Goal: Obtain resource: Download file/media

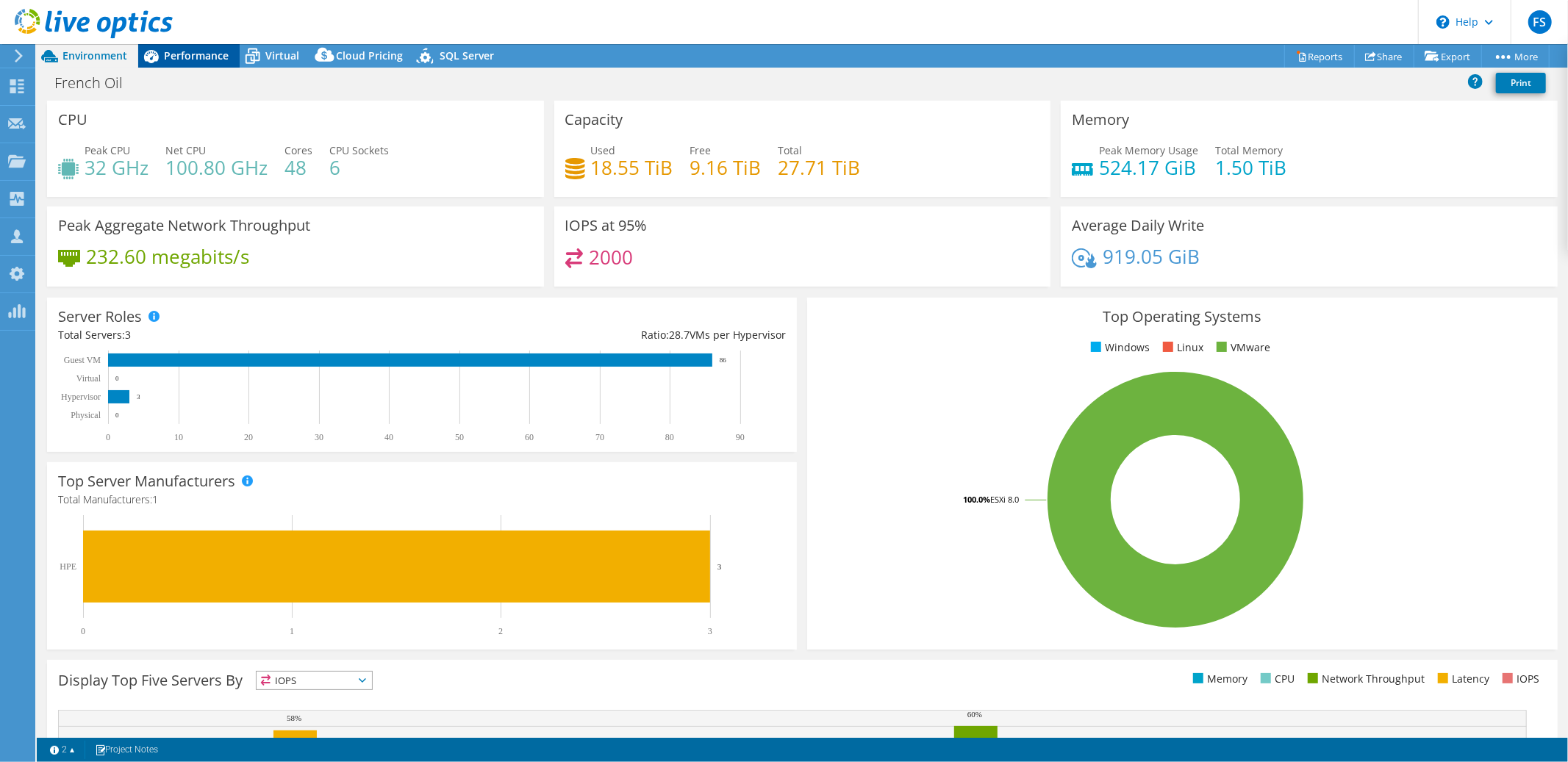
click at [202, 60] on span "Performance" at bounding box center [196, 55] width 64 height 14
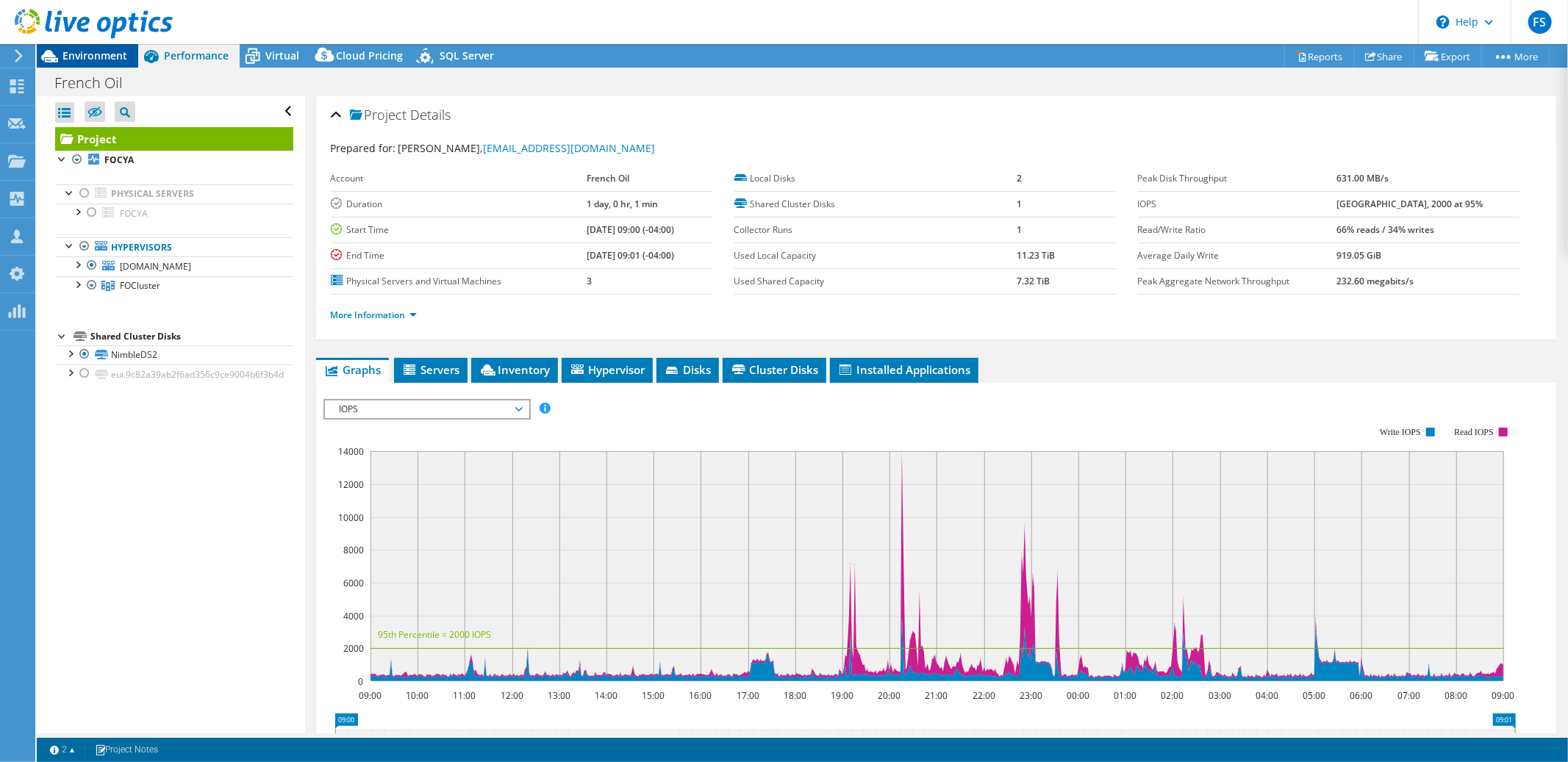
click at [97, 55] on span "Environment" at bounding box center [95, 55] width 64 height 14
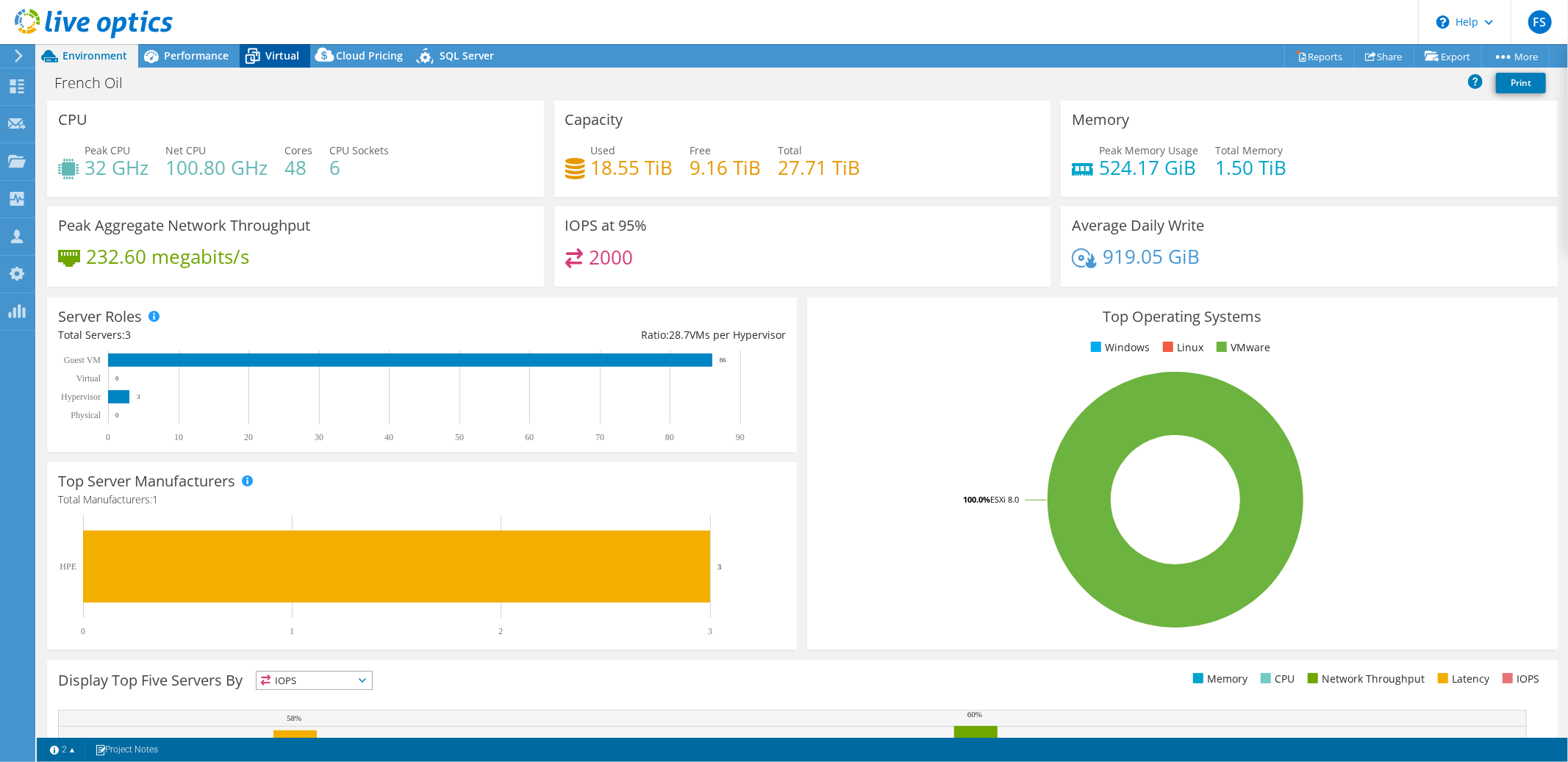
click at [271, 52] on span "Virtual" at bounding box center [281, 55] width 33 height 14
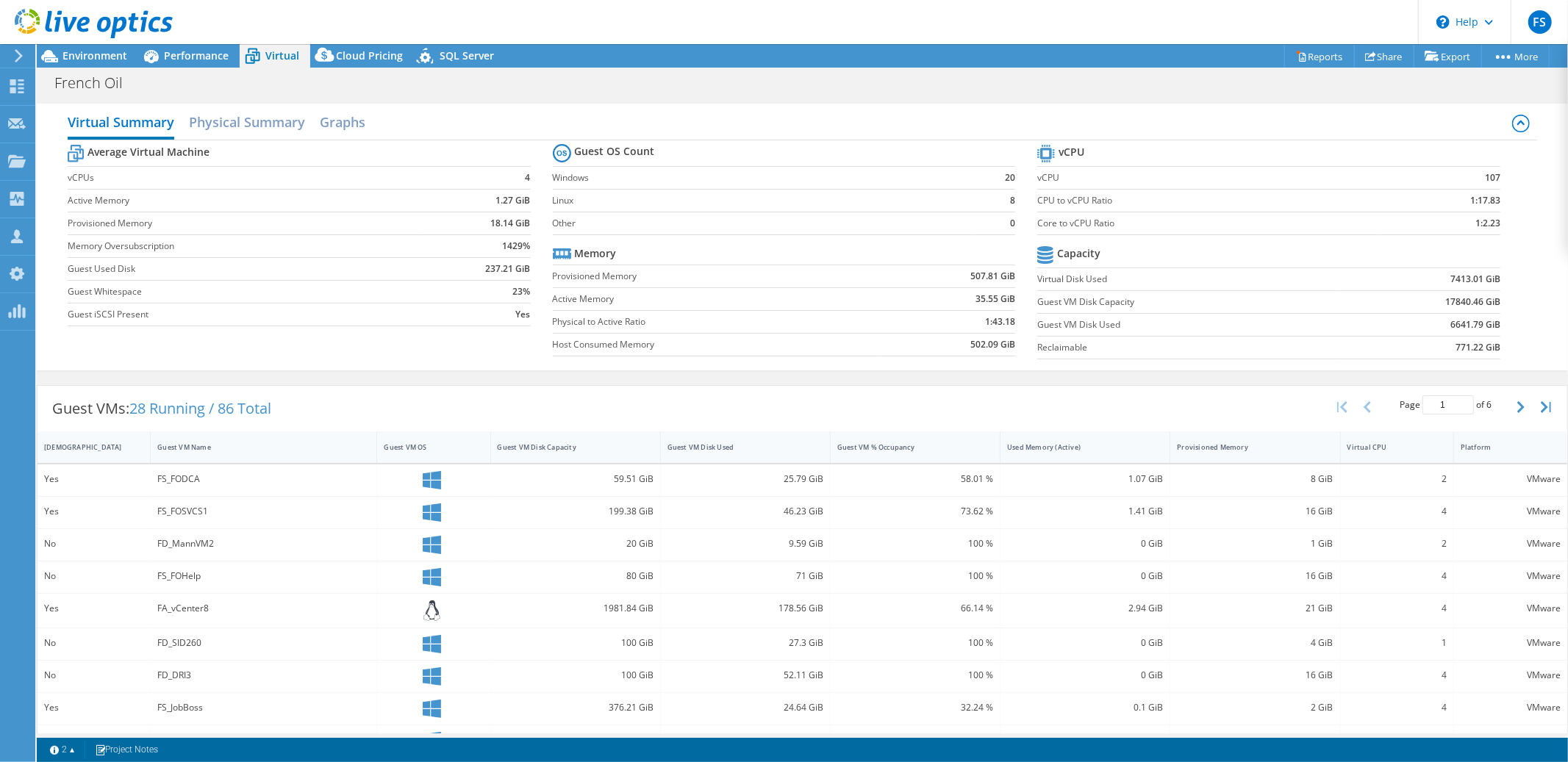
scroll to position [225, 0]
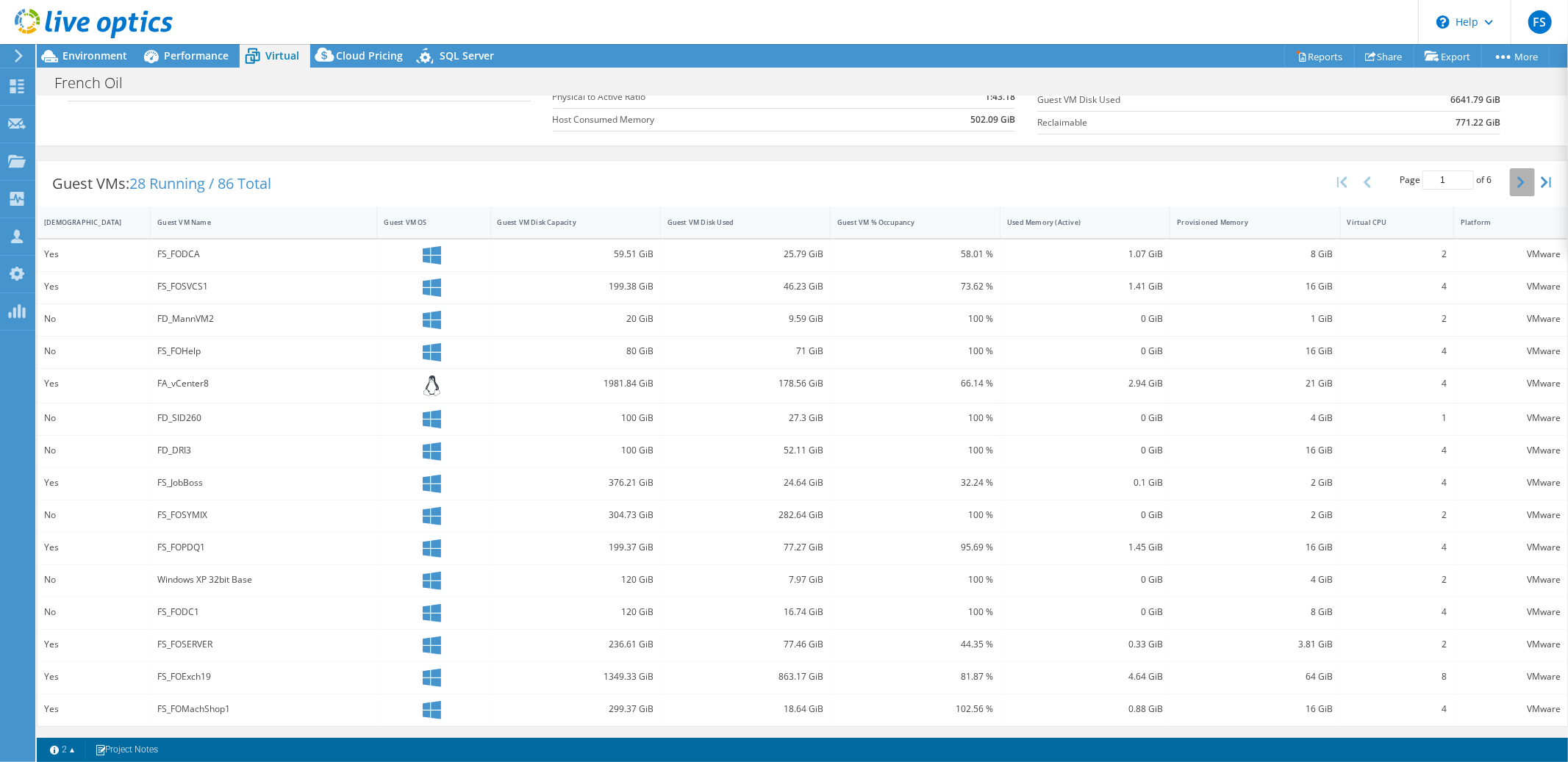
click at [1517, 183] on icon "button" at bounding box center [1521, 182] width 7 height 11
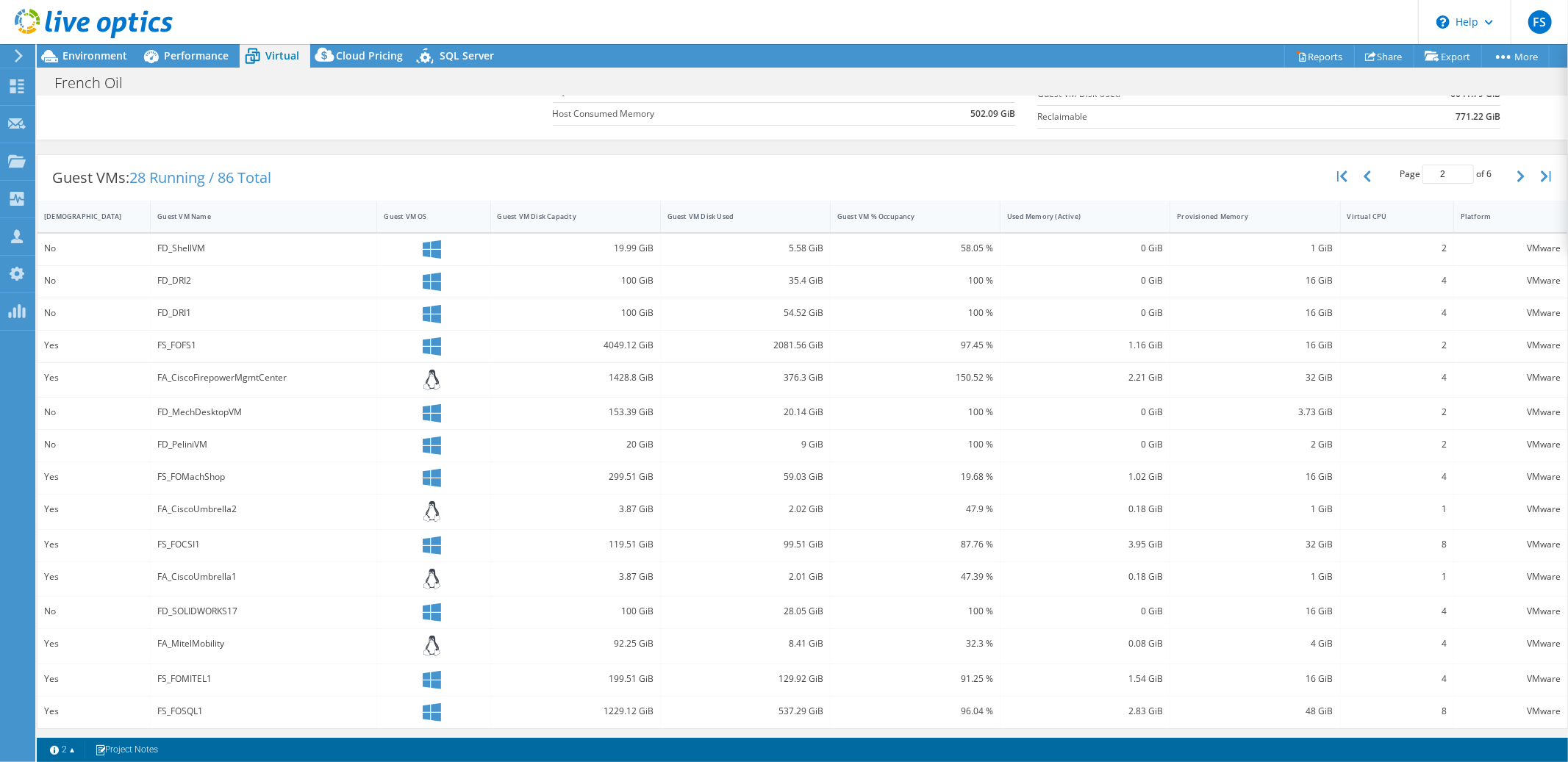
scroll to position [233, 0]
click at [1510, 175] on button "button" at bounding box center [1522, 174] width 25 height 28
type input "3"
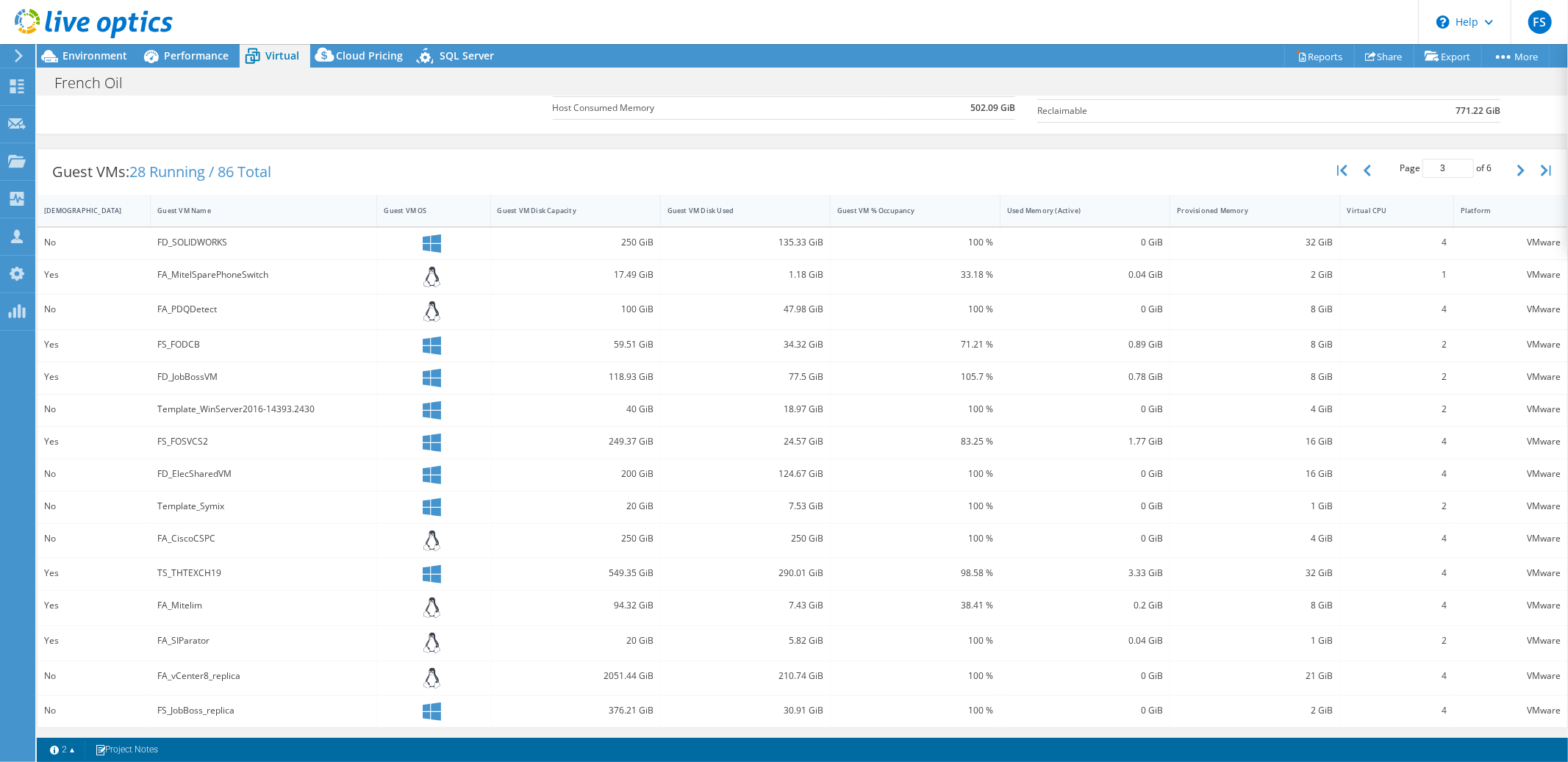
scroll to position [238, 0]
click at [86, 65] on div "Environment" at bounding box center [87, 55] width 101 height 24
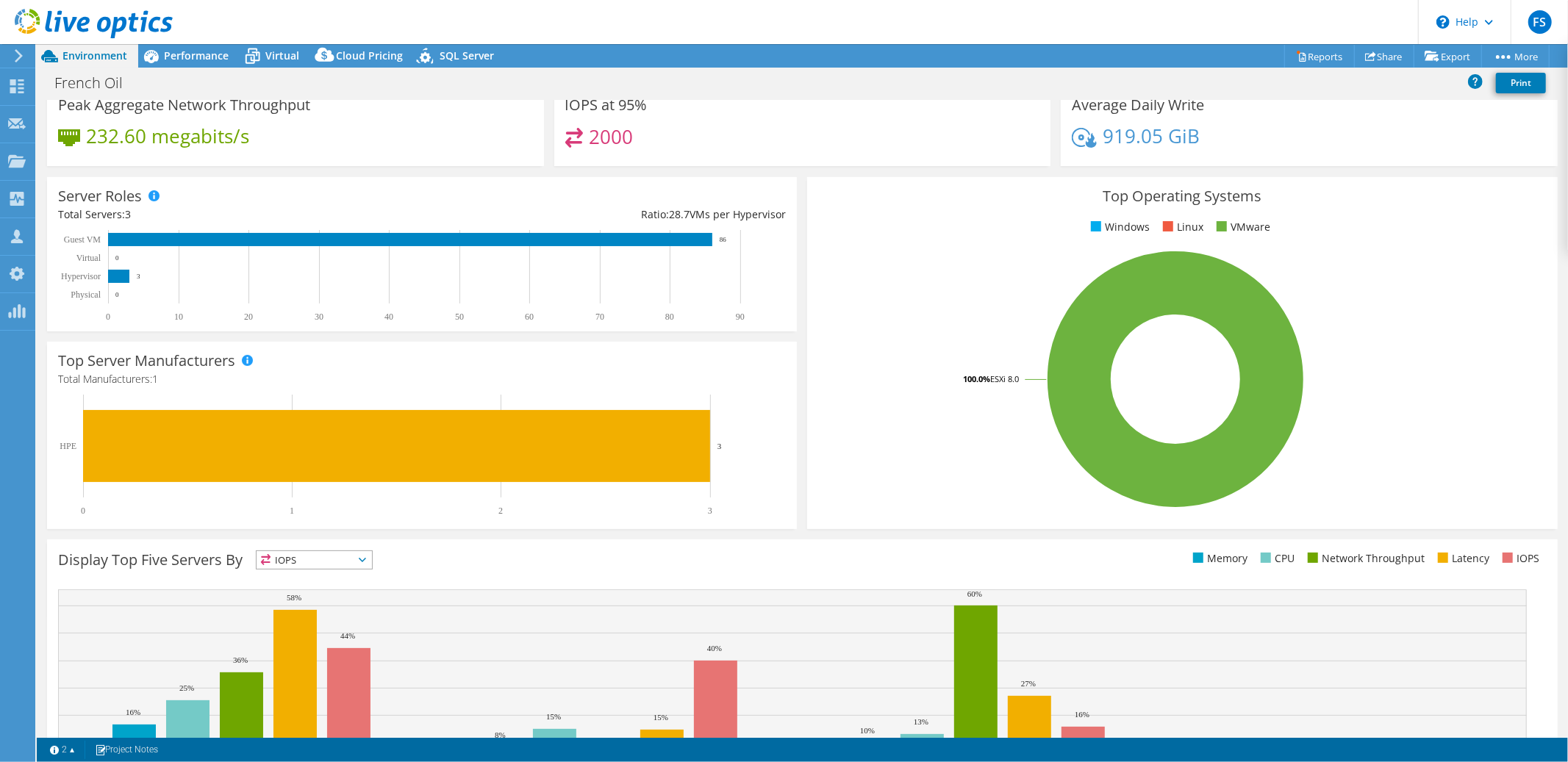
scroll to position [0, 0]
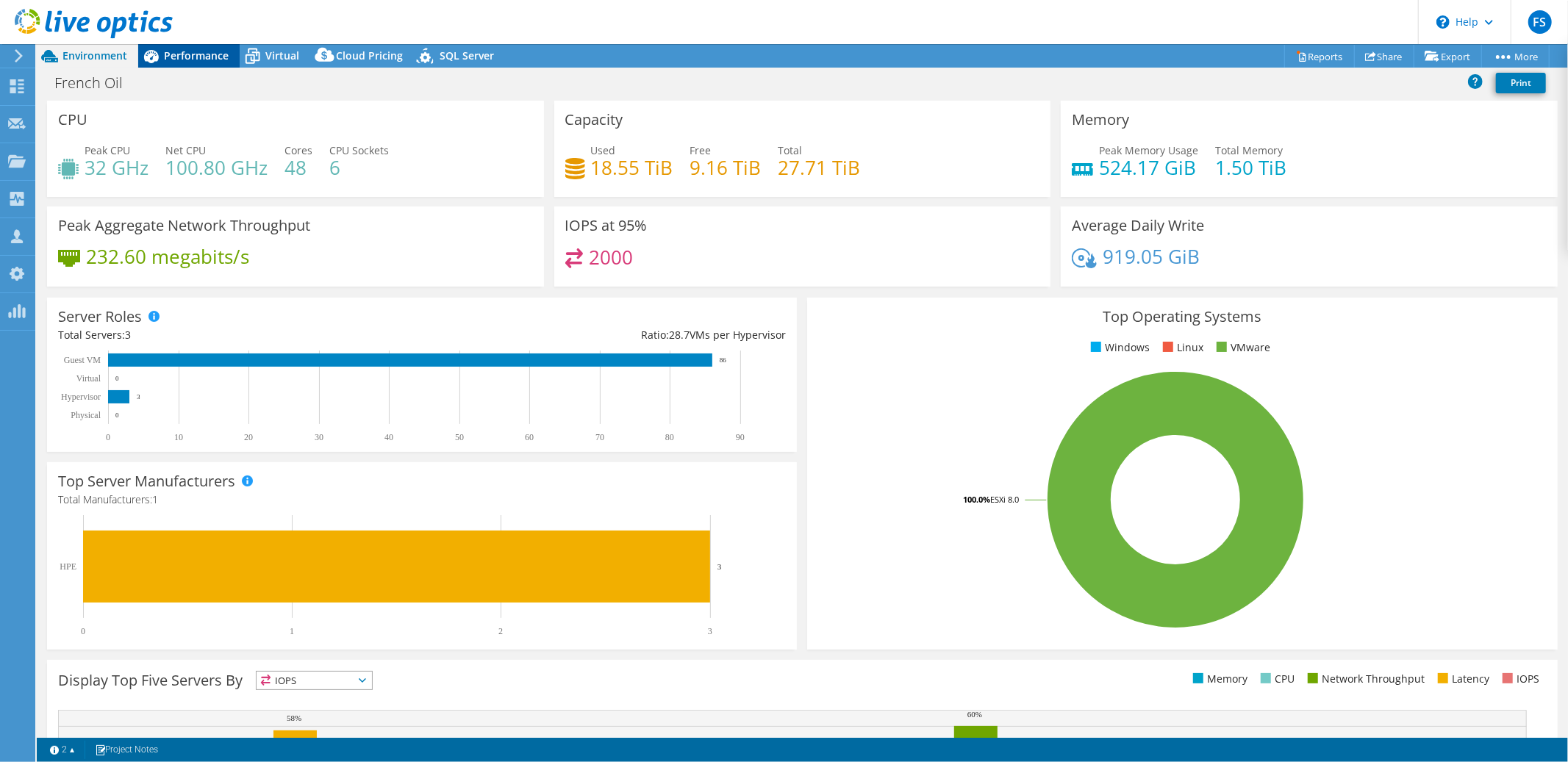
click at [196, 53] on span "Performance" at bounding box center [196, 55] width 64 height 14
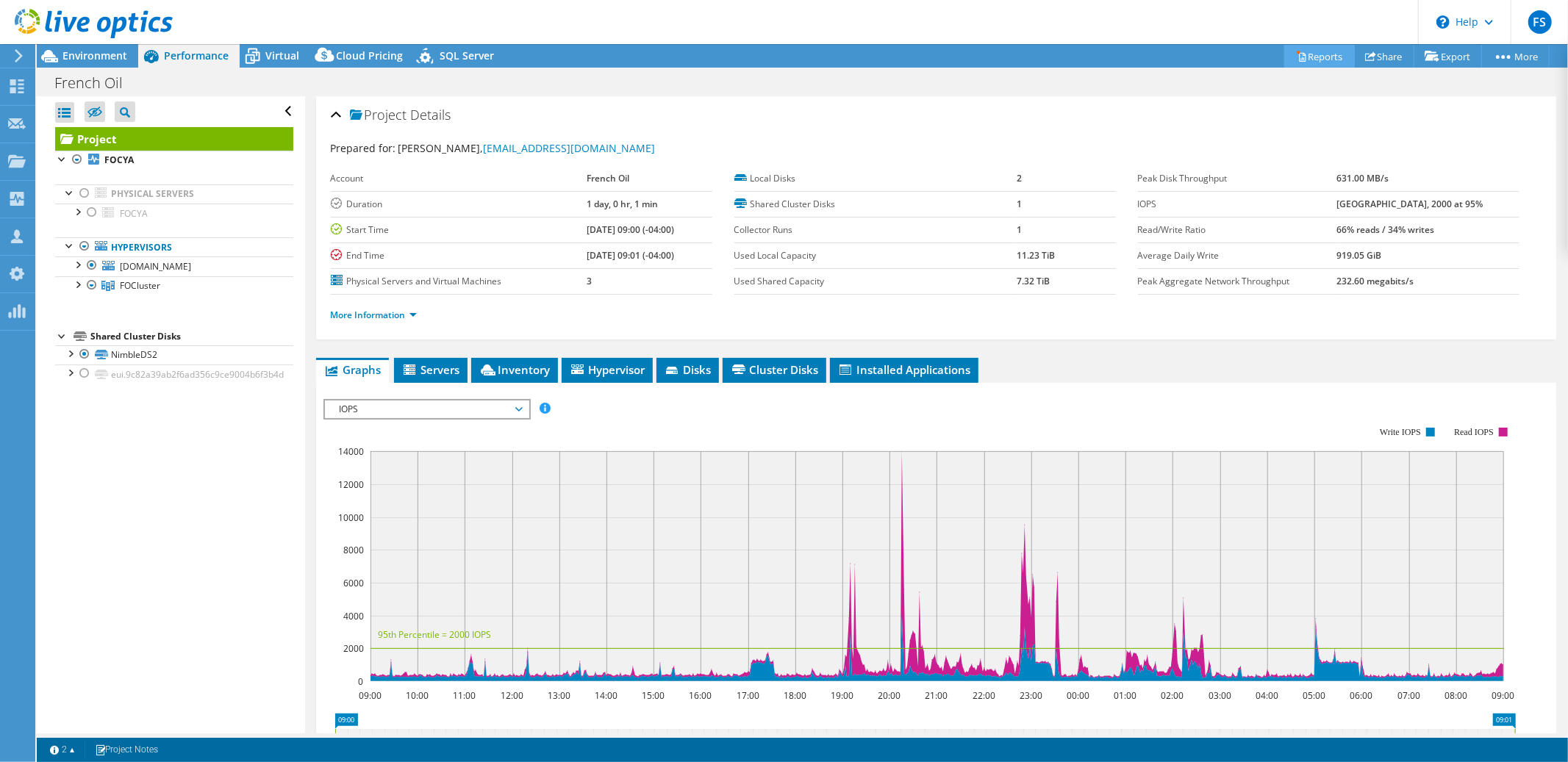
click at [1314, 57] on link "Reports" at bounding box center [1319, 56] width 70 height 23
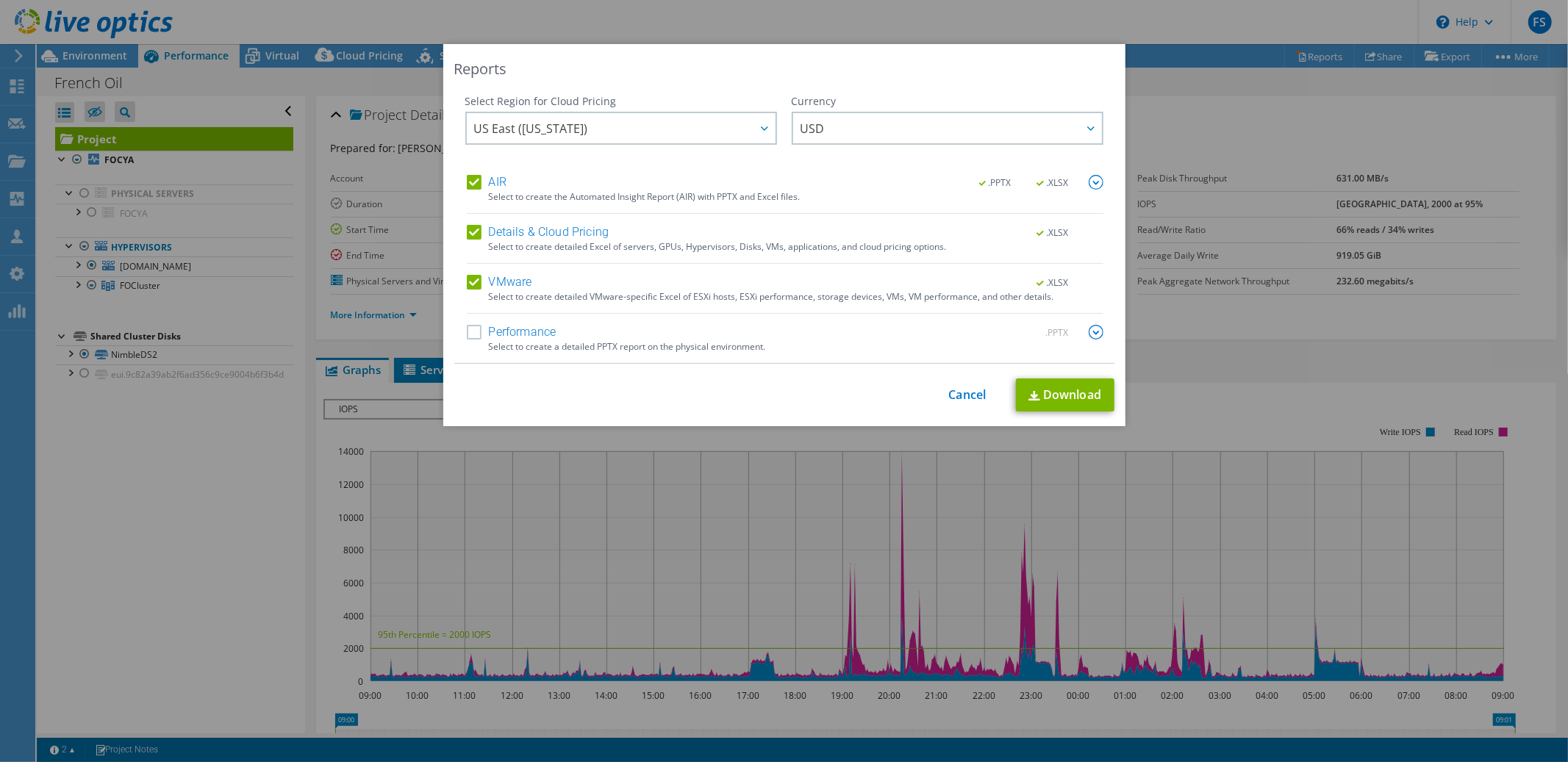
click at [472, 228] on label "Details & Cloud Pricing" at bounding box center [538, 233] width 143 height 15
click at [0, 0] on input "Details & Cloud Pricing" at bounding box center [0, 0] width 0 height 0
click at [1059, 390] on link "Download" at bounding box center [1065, 395] width 99 height 33
click at [957, 400] on link "Cancel" at bounding box center [968, 395] width 38 height 14
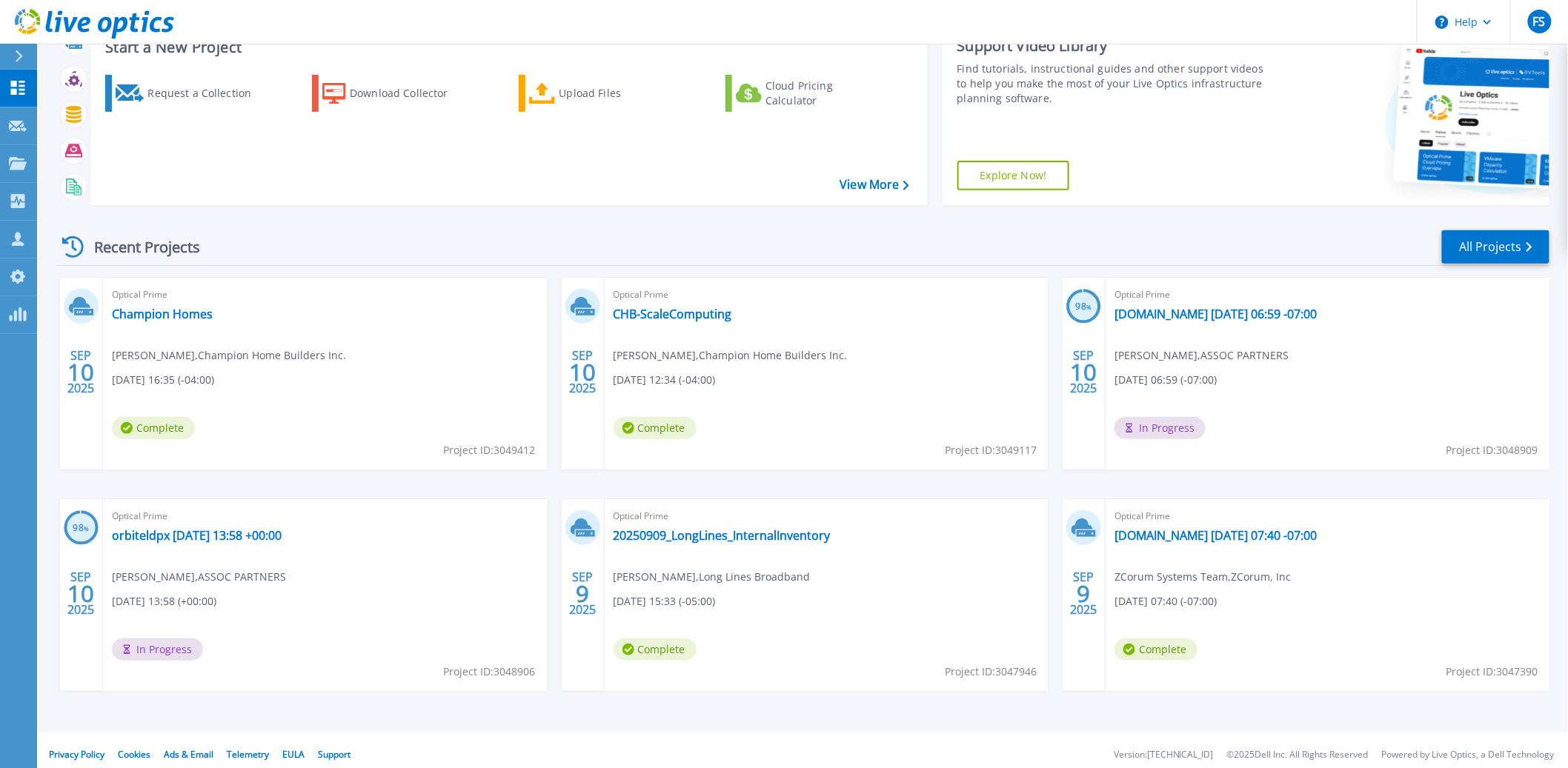
scroll to position [114, 0]
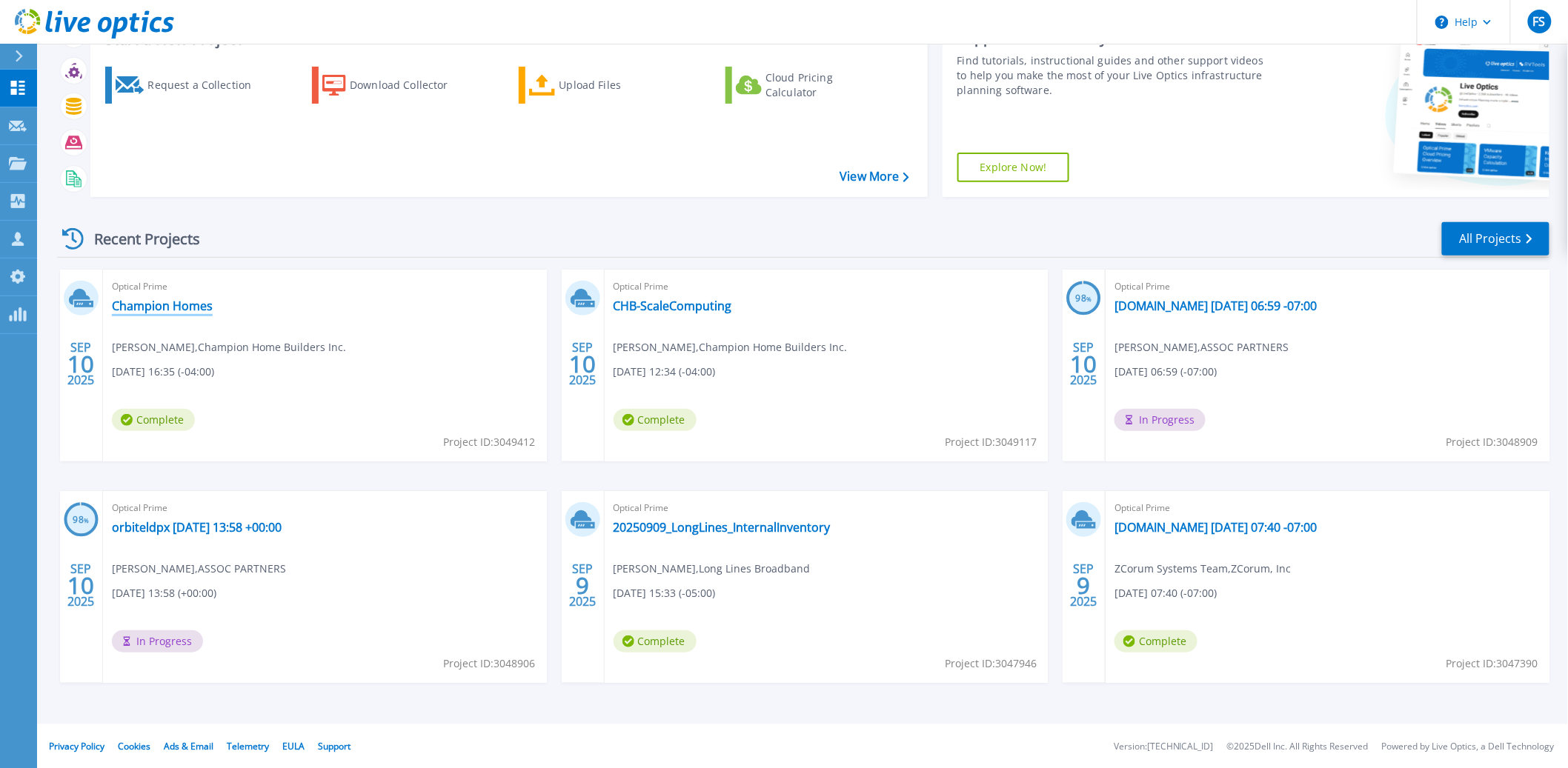
click at [179, 311] on link "Champion Homes" at bounding box center [162, 306] width 101 height 15
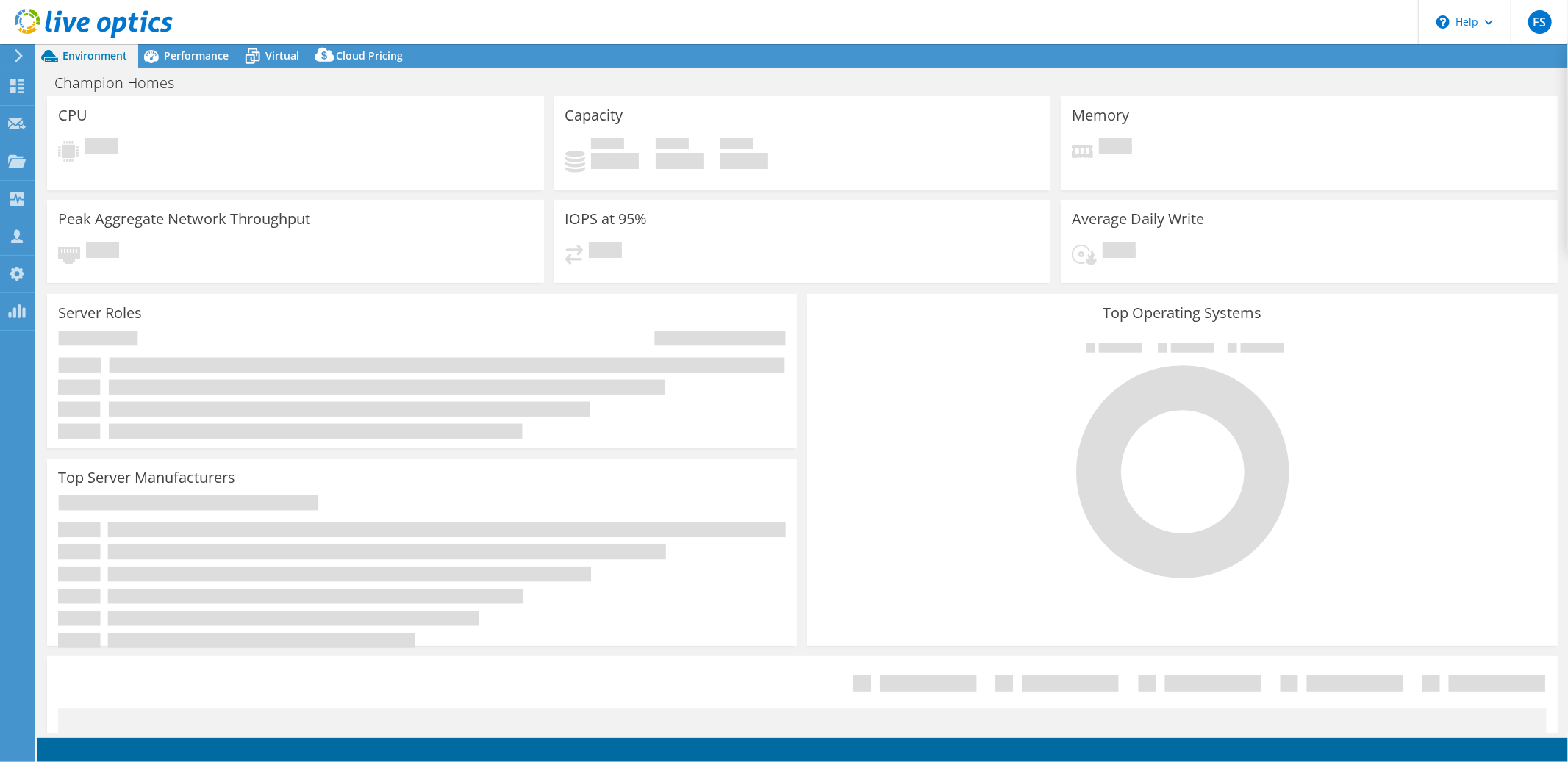
select select "USD"
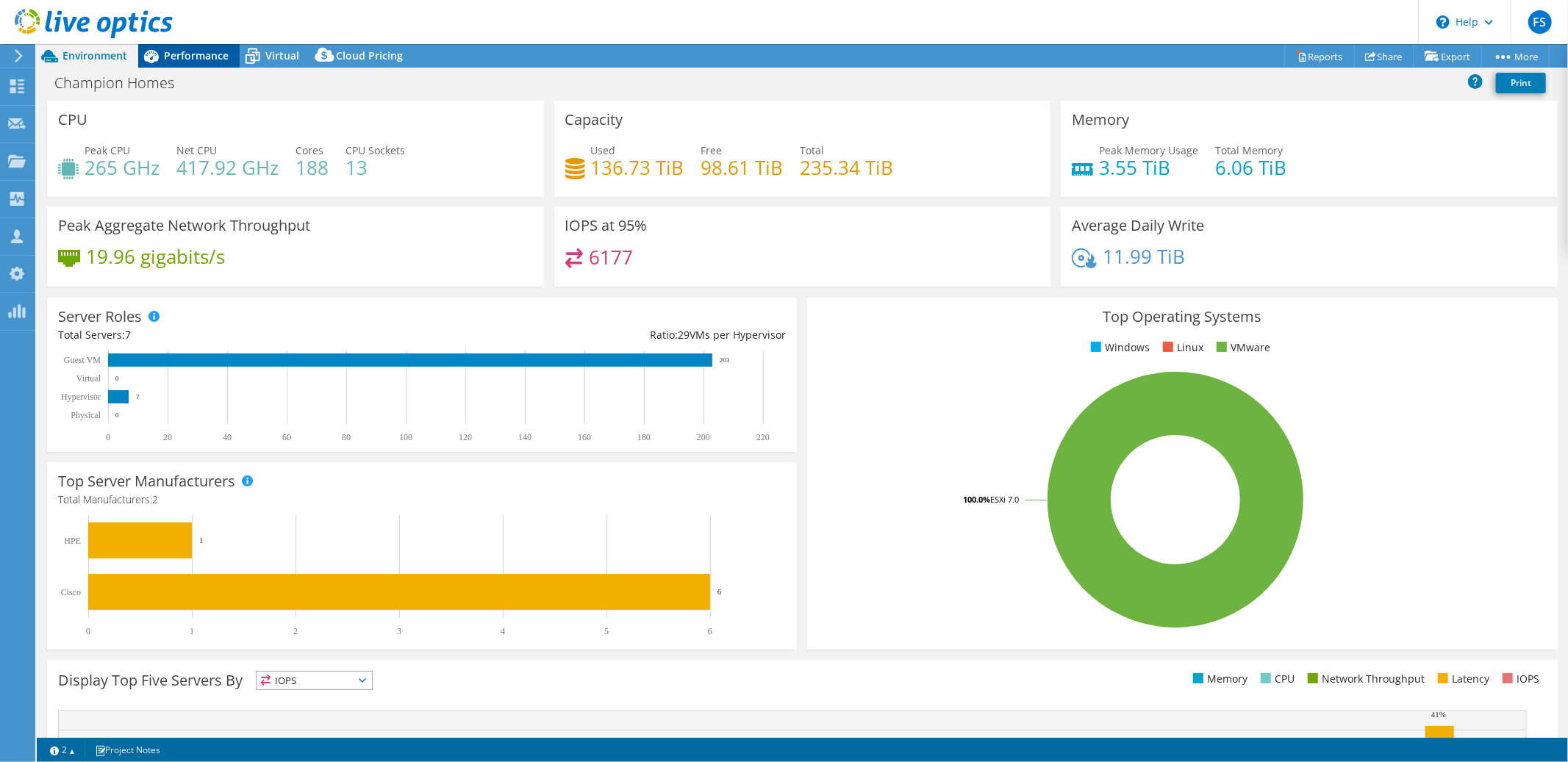
click at [195, 63] on div "Performance" at bounding box center [188, 55] width 101 height 24
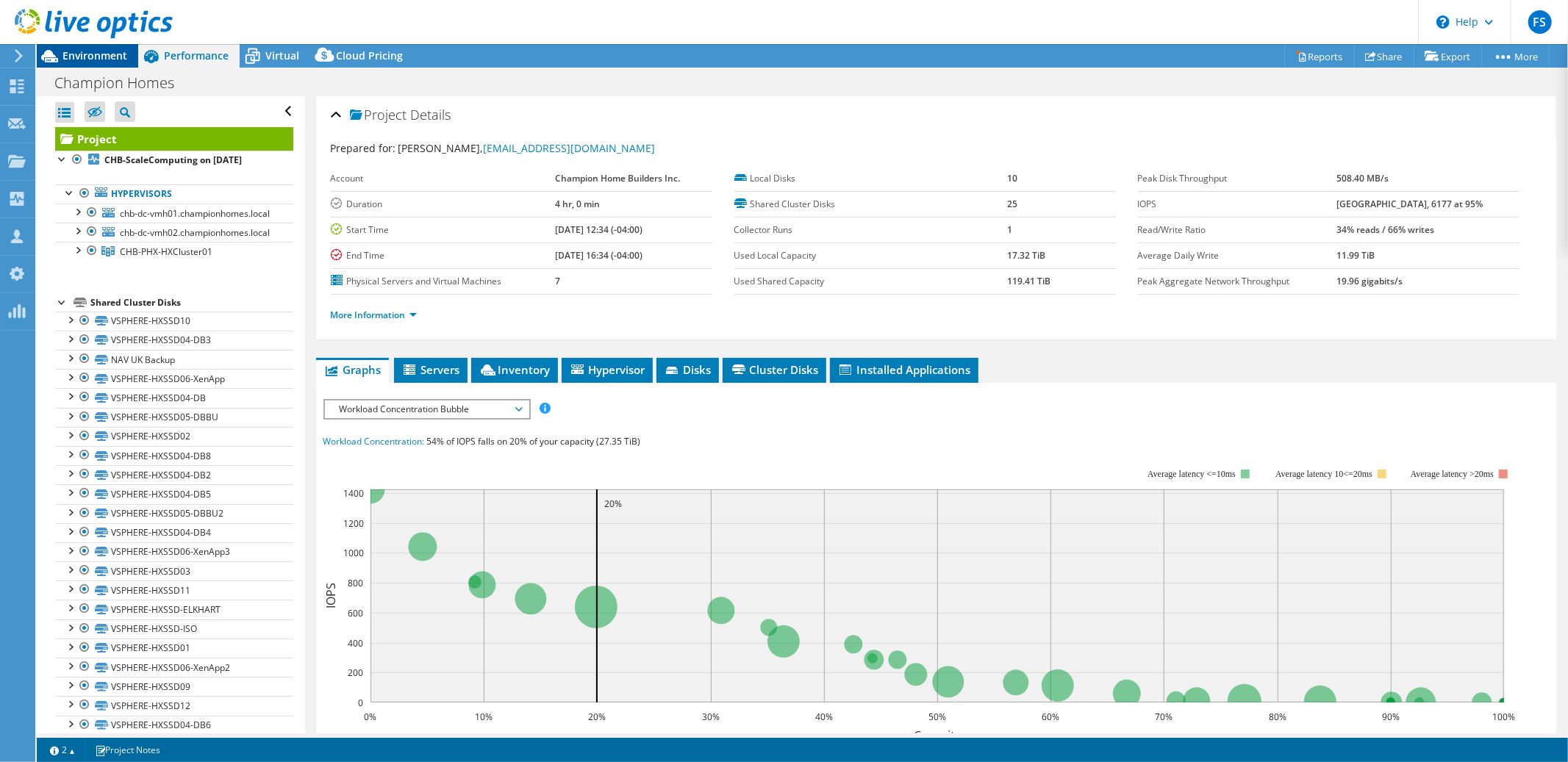
click at [76, 54] on span "Environment" at bounding box center [95, 55] width 64 height 14
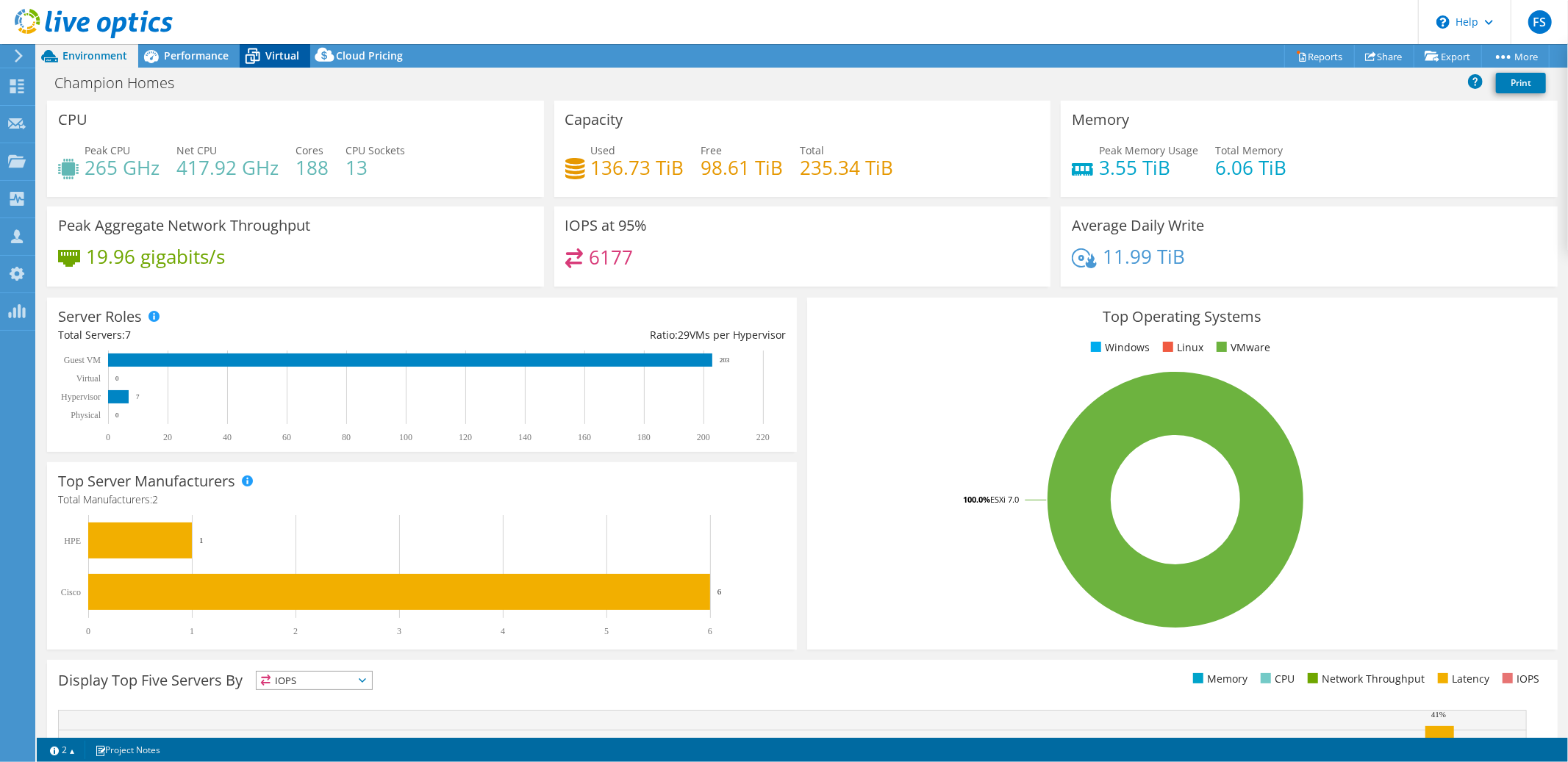
click at [282, 54] on span "Virtual" at bounding box center [281, 55] width 33 height 14
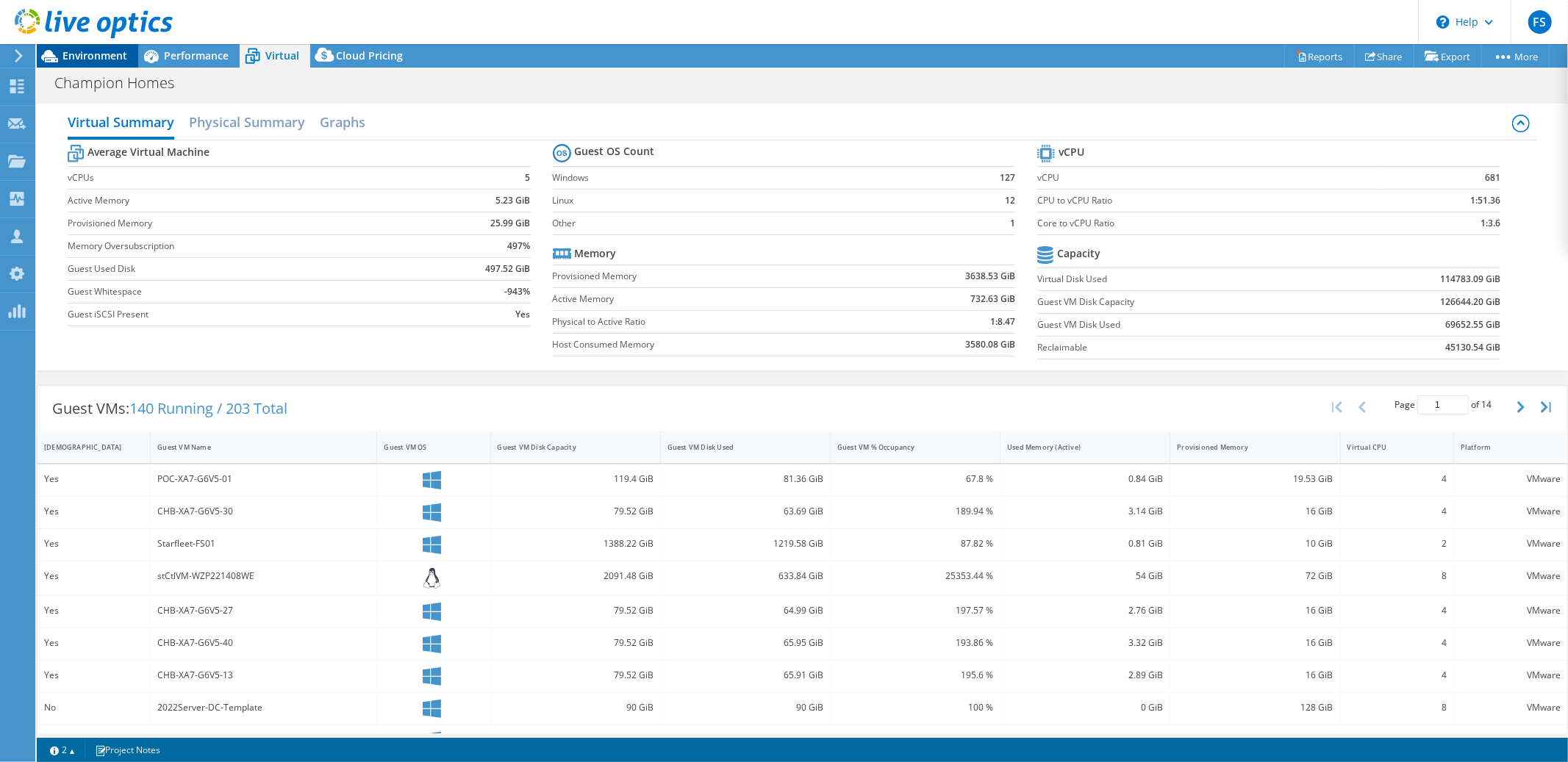
click at [101, 55] on span "Environment" at bounding box center [95, 55] width 64 height 14
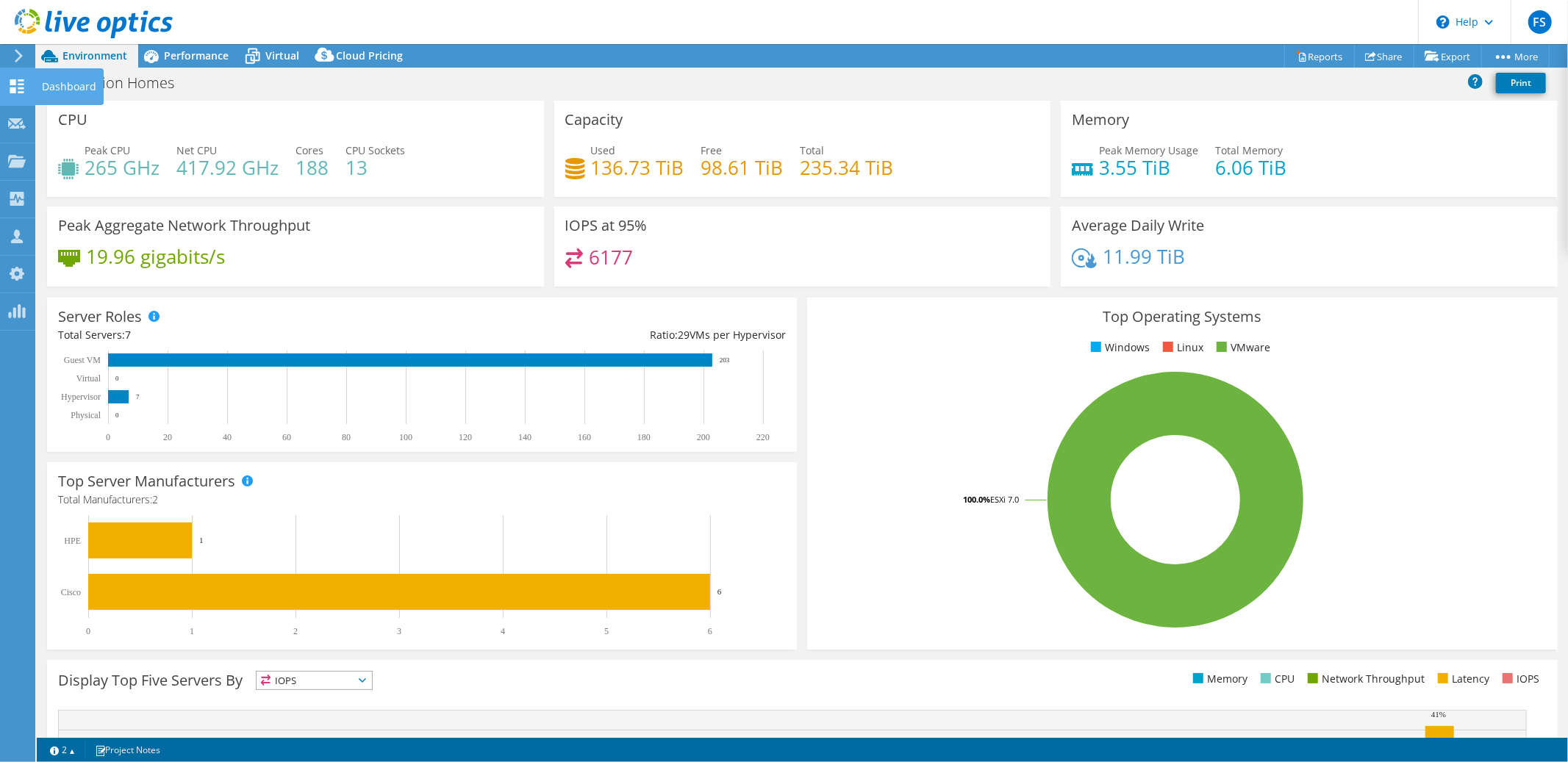
click at [20, 83] on use at bounding box center [17, 86] width 14 height 14
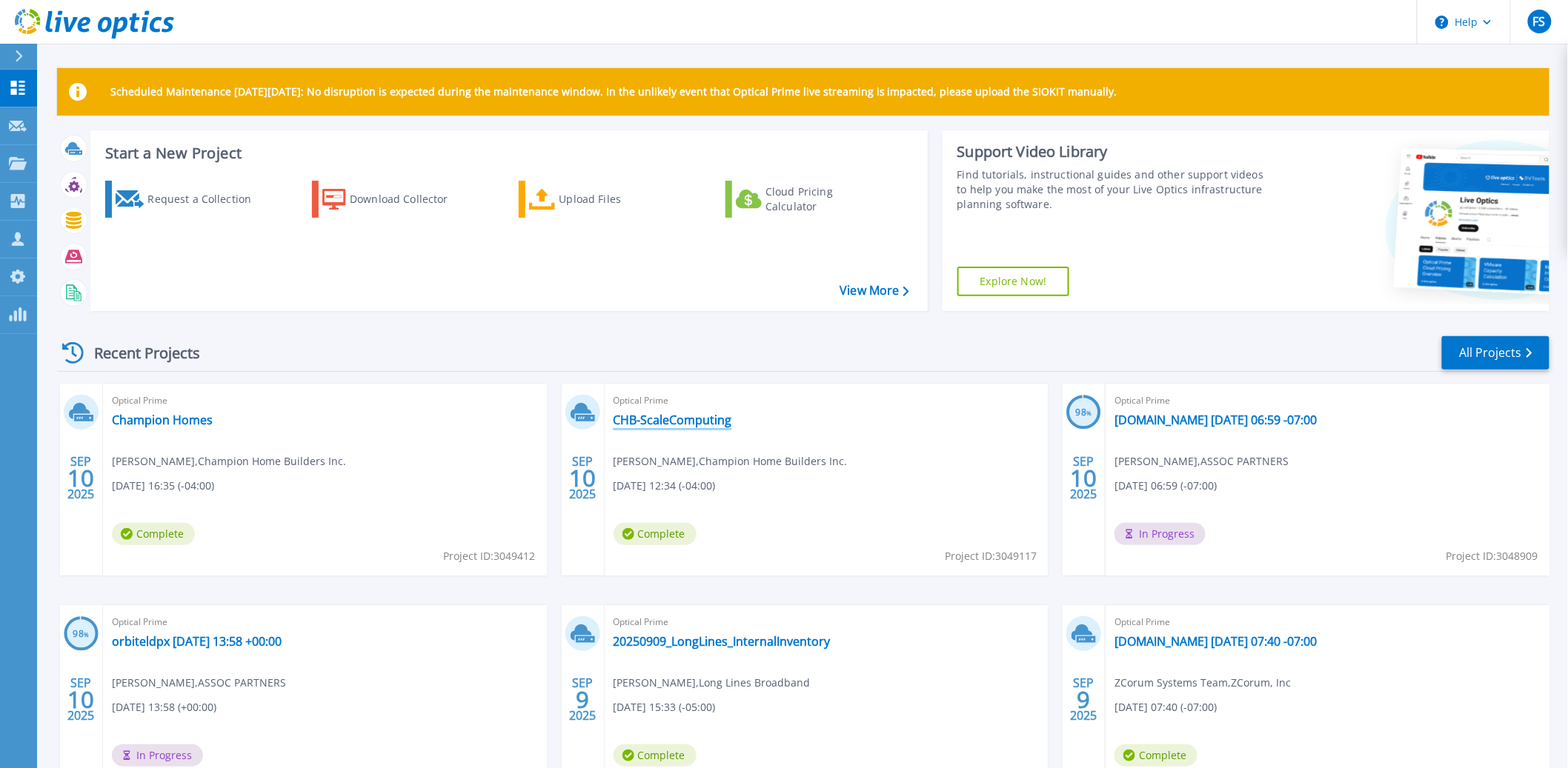
click at [677, 423] on link "CHB-ScaleComputing" at bounding box center [673, 420] width 118 height 15
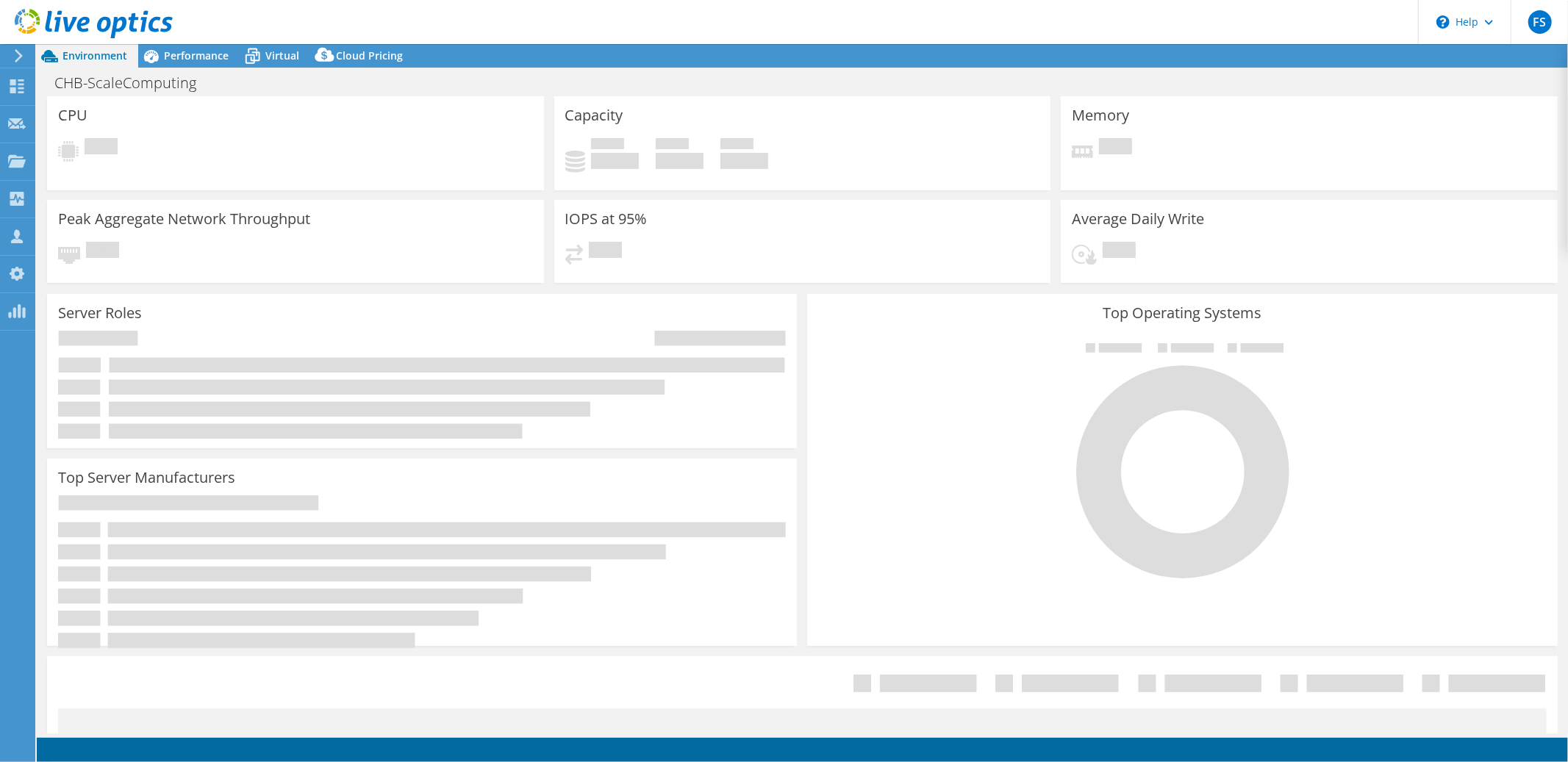
select select "USD"
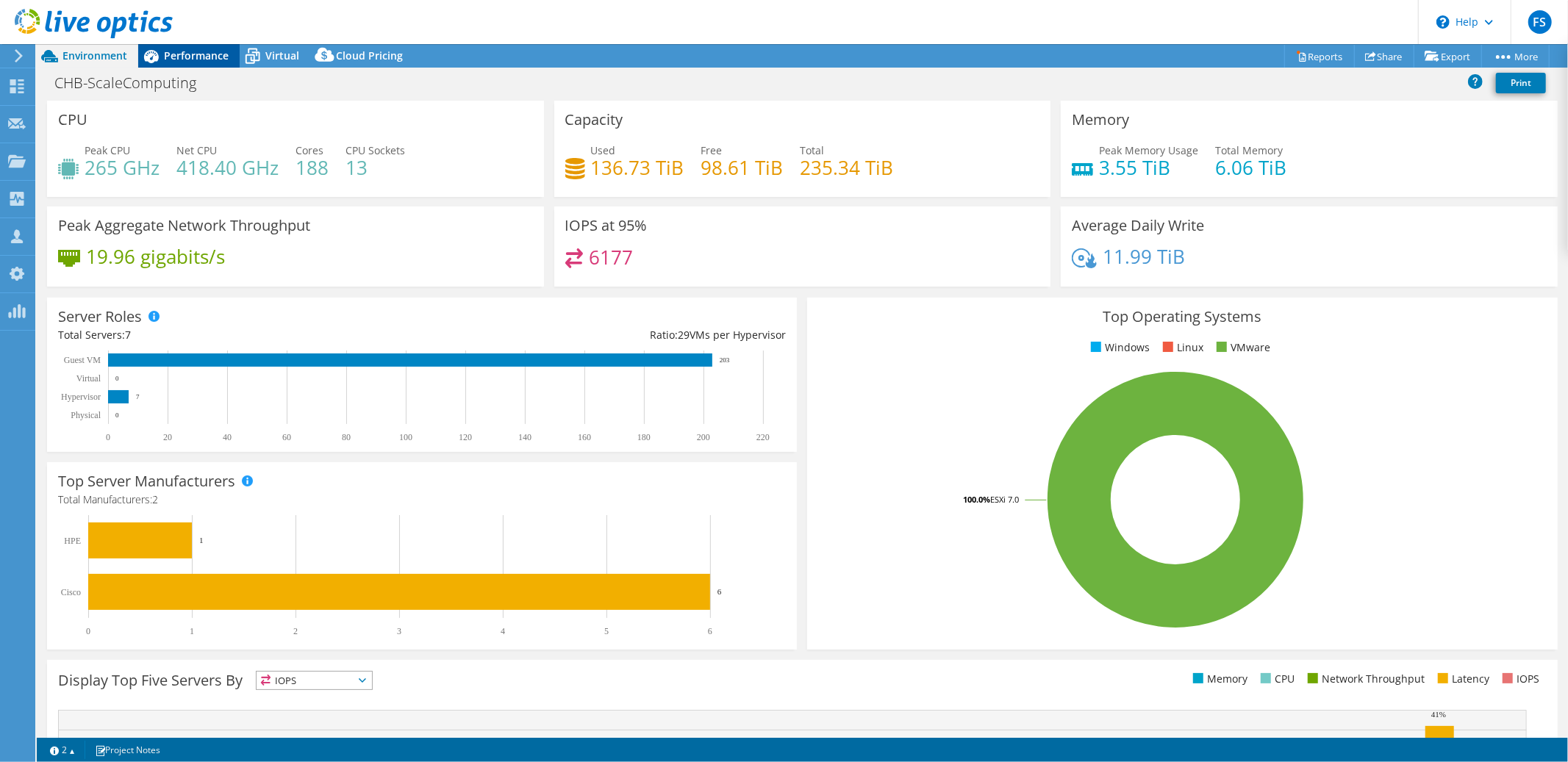
click at [200, 53] on span "Performance" at bounding box center [196, 55] width 64 height 14
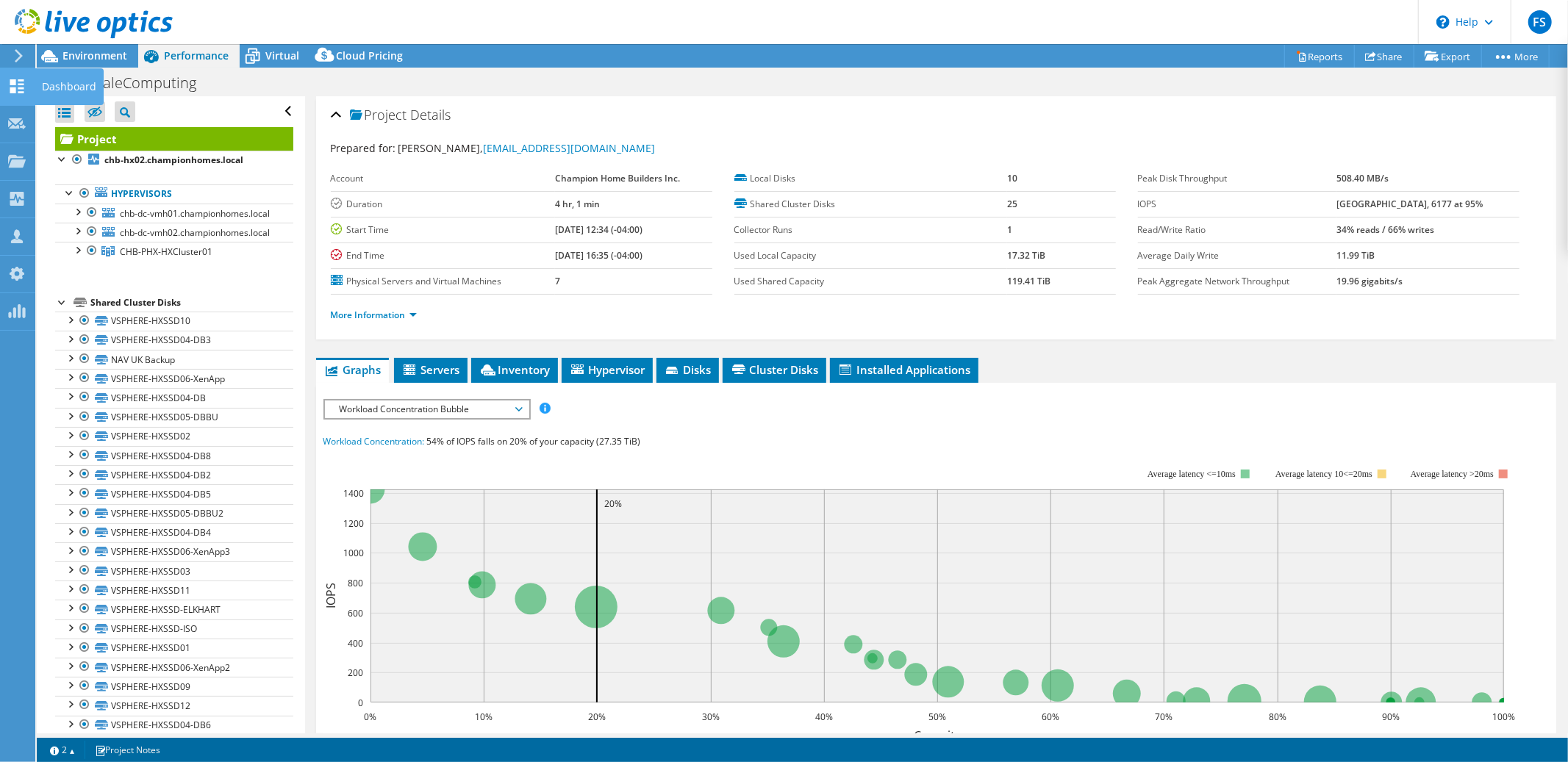
click at [16, 91] on use at bounding box center [17, 86] width 14 height 14
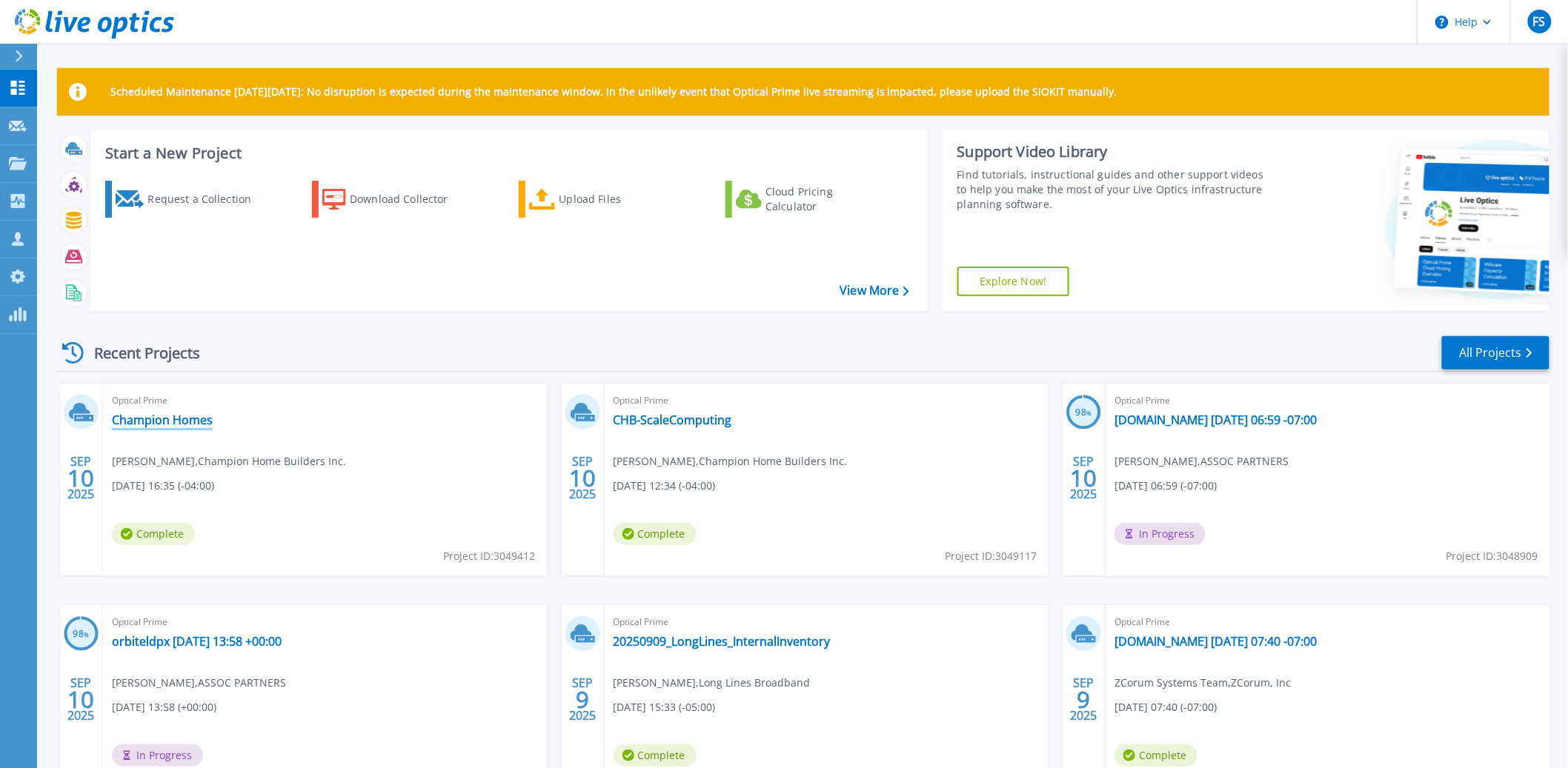
click at [153, 417] on link "Champion Homes" at bounding box center [162, 420] width 101 height 15
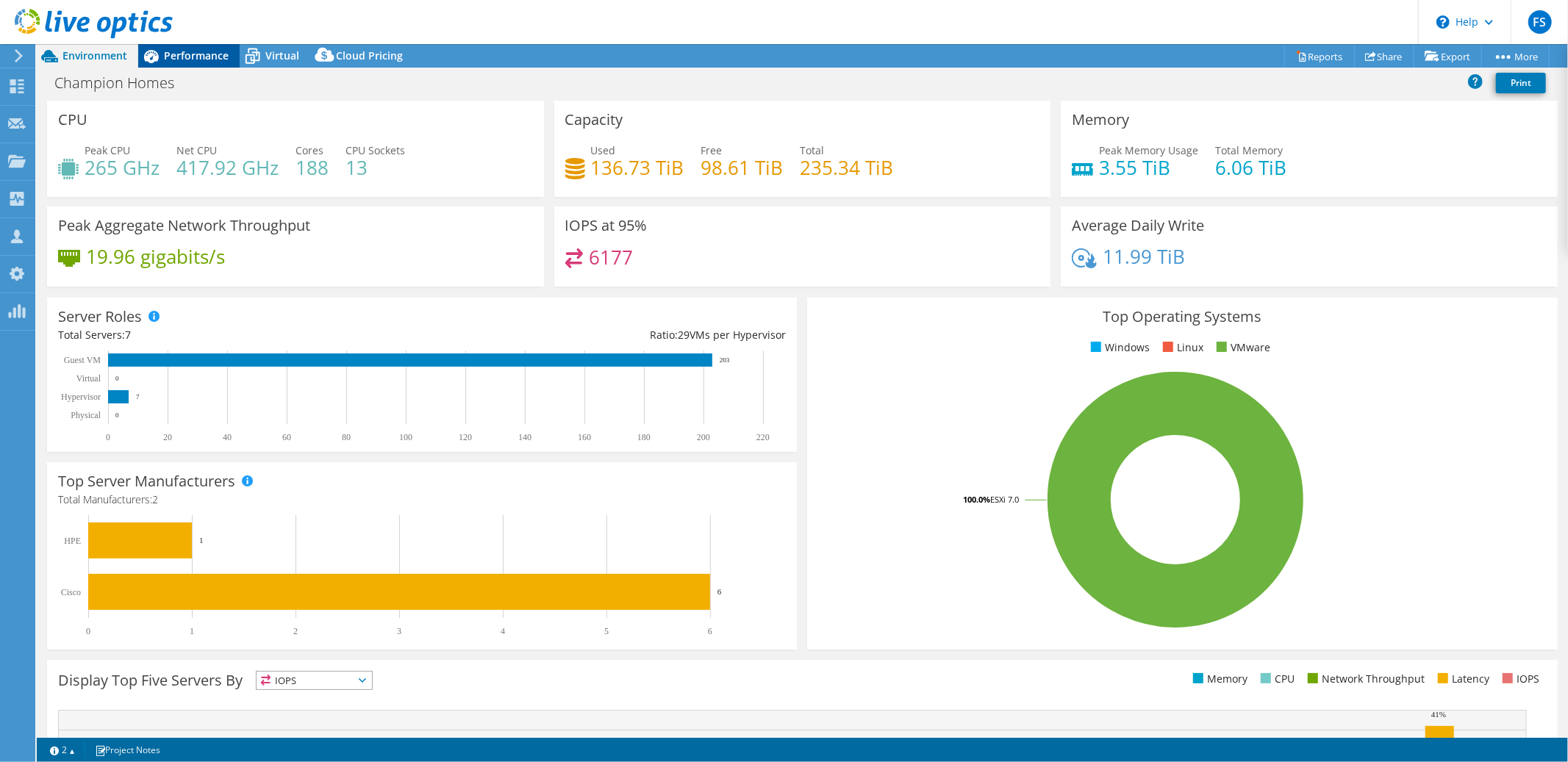
click at [197, 56] on span "Performance" at bounding box center [196, 55] width 64 height 14
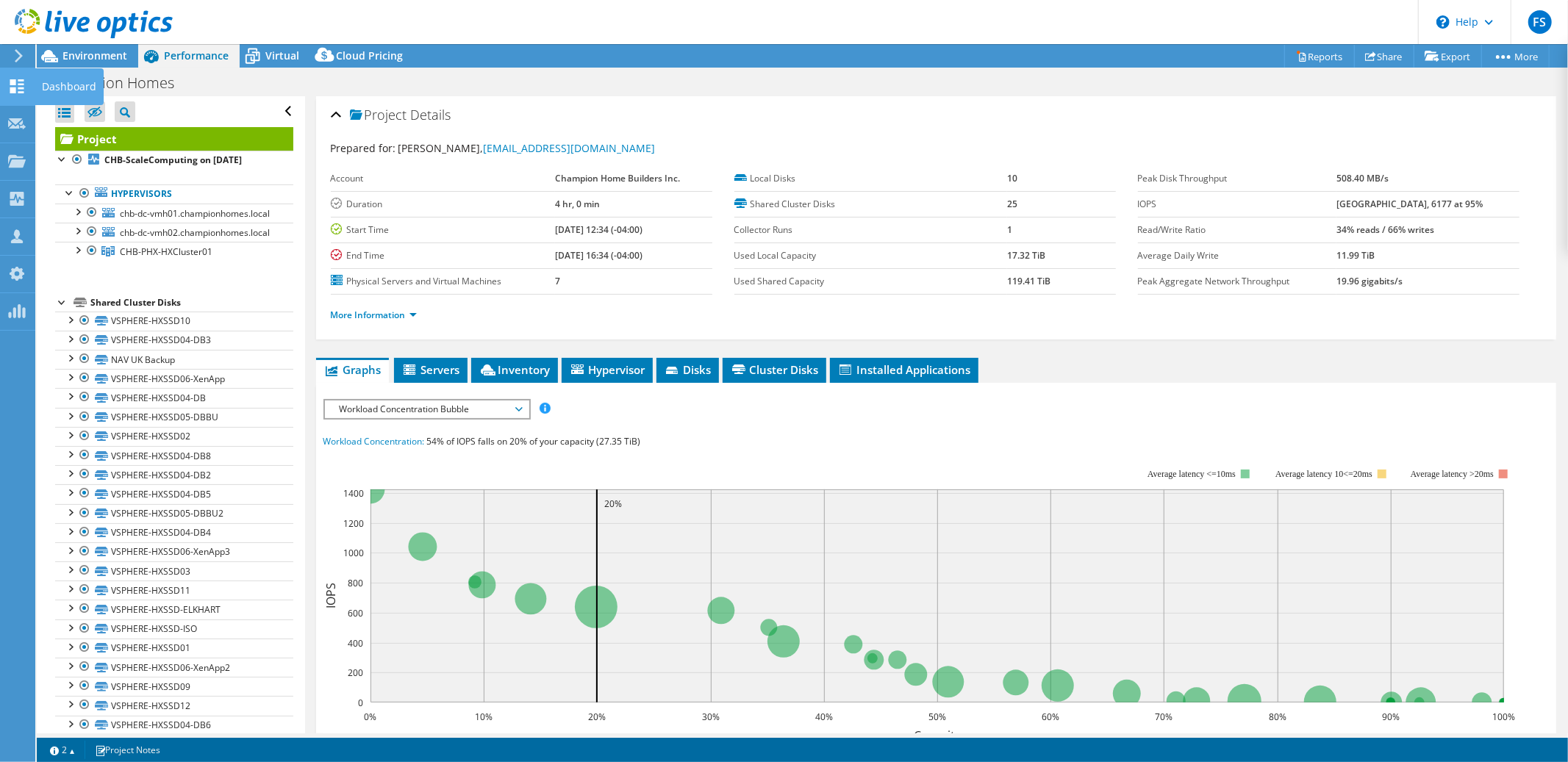
click at [16, 90] on icon at bounding box center [17, 86] width 18 height 14
